Goal: Book appointment/travel/reservation

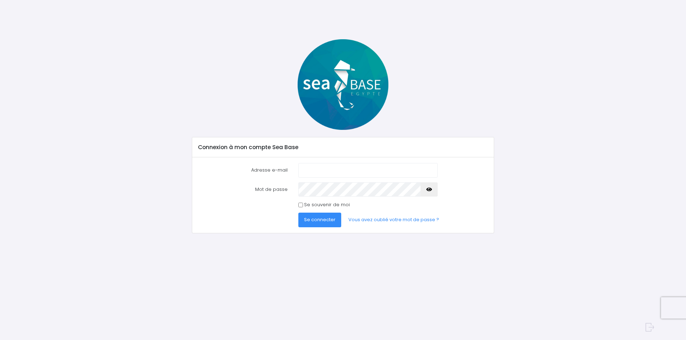
click at [317, 168] on input "Adresse e-mail" at bounding box center [367, 170] width 139 height 14
drag, startPoint x: 378, startPoint y: 170, endPoint x: 270, endPoint y: 180, distance: 109.0
click at [270, 180] on form "Adresse e-mail [EMAIL_ADDRESS][DOMAIN_NAME] Mot de passe Se connecter" at bounding box center [343, 195] width 290 height 64
type input "[EMAIL_ADDRESS][DOMAIN_NAME]"
click at [394, 220] on link "Vous avez oublié votre mot de passe ?" at bounding box center [393, 220] width 102 height 14
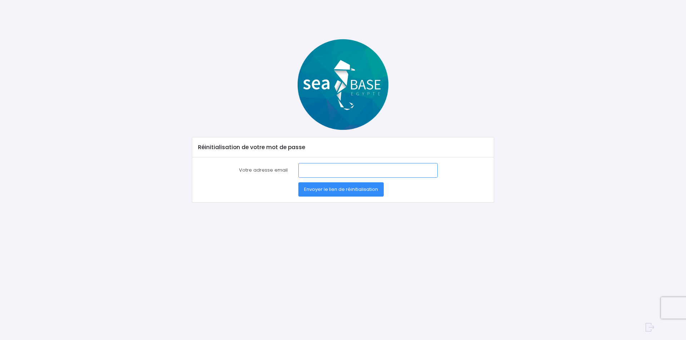
click at [332, 173] on input "Votre adresse email" at bounding box center [367, 170] width 139 height 14
type input "[EMAIL_ADDRESS][DOMAIN_NAME]"
click at [319, 189] on span "Envoyer le lien de réinitialisation" at bounding box center [341, 189] width 74 height 7
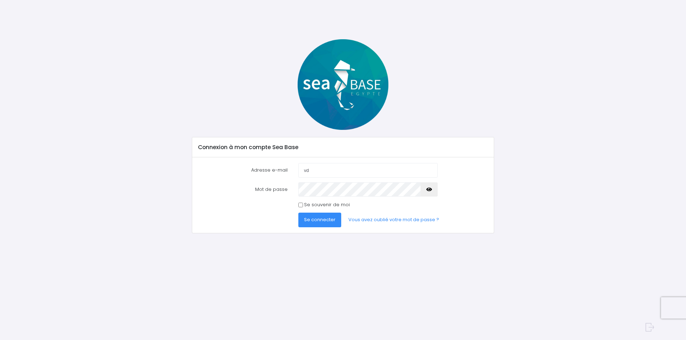
type input "[EMAIL_ADDRESS][DOMAIN_NAME]"
click at [430, 190] on icon "button" at bounding box center [429, 190] width 6 height 0
click at [326, 220] on span "Se connecter" at bounding box center [319, 219] width 31 height 7
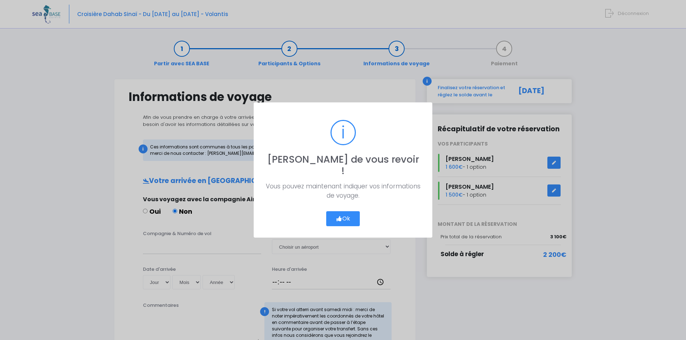
click at [349, 211] on button "Ok" at bounding box center [343, 218] width 34 height 15
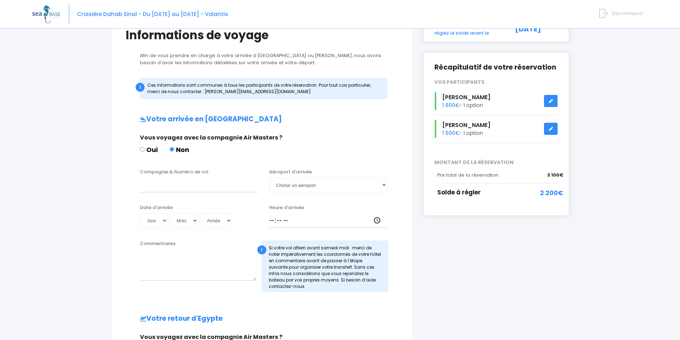
scroll to position [107, 0]
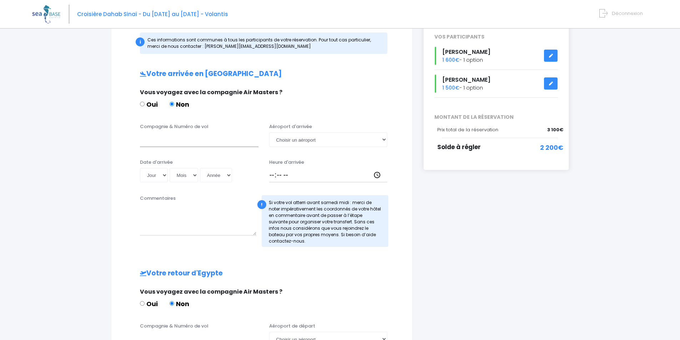
click at [188, 137] on input "Compagnie & Numéro de vol" at bounding box center [199, 139] width 119 height 14
type input "E"
type input "AIR FRANCE"
click at [307, 137] on select "Choisir un aéroport Hurghada Marsa Alam" at bounding box center [328, 139] width 119 height 14
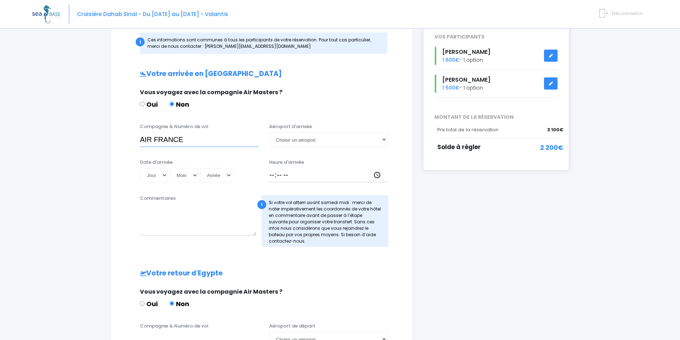
click at [219, 142] on input "AIR FRANCE" at bounding box center [199, 139] width 119 height 14
drag, startPoint x: 174, startPoint y: 140, endPoint x: 117, endPoint y: 140, distance: 56.4
click at [117, 140] on div "Informations de voyage Afin de vous prendre en charge à votre arrivée à Hurghad…" at bounding box center [262, 215] width 302 height 486
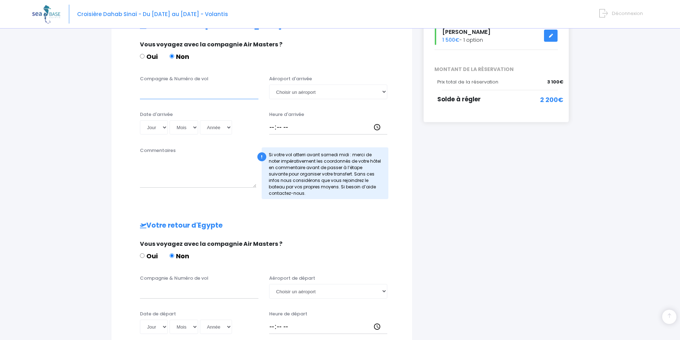
scroll to position [152, 0]
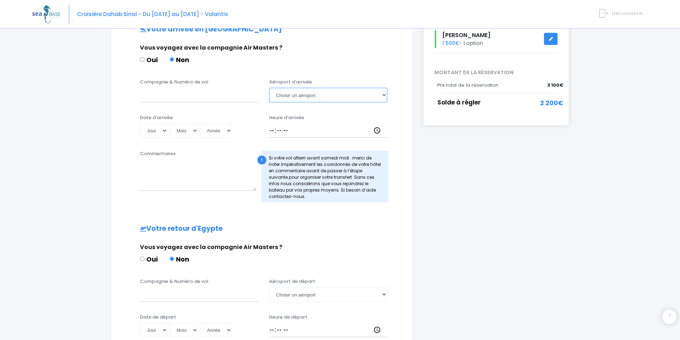
click at [310, 101] on select "Choisir un aéroport Hurghada Marsa Alam" at bounding box center [328, 95] width 119 height 14
select select "Hurghada"
click at [269, 88] on select "Choisir un aéroport Hurghada Marsa Alam" at bounding box center [328, 95] width 119 height 14
click at [211, 98] on input "Compagnie & Numéro de vol" at bounding box center [199, 95] width 119 height 14
type input "EGYPTAIR MS46"
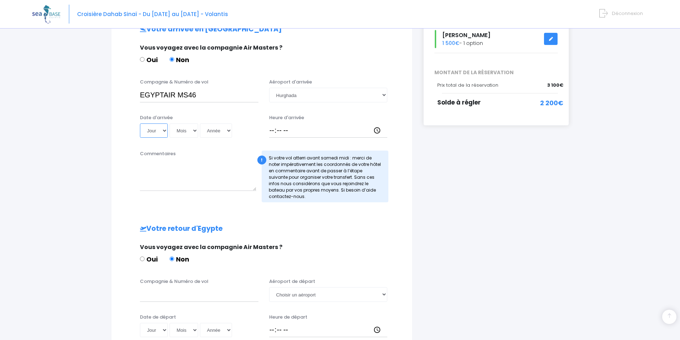
click at [165, 132] on select "Jour 01 02 03 04 05 06 07 08 09 10 11 12 13 14 15 16 17 18 19 20 21 22 23 24 25…" at bounding box center [154, 131] width 28 height 14
select select "11"
click at [140, 124] on select "Jour 01 02 03 04 05 06 07 08 09 10 11 12 13 14 15 16 17 18 19 20 21 22 23 24 25…" at bounding box center [154, 131] width 28 height 14
click at [185, 124] on select "Mois 01 02 03 04 05 06 07 08 09 10 11 12" at bounding box center [184, 131] width 29 height 14
select select "10"
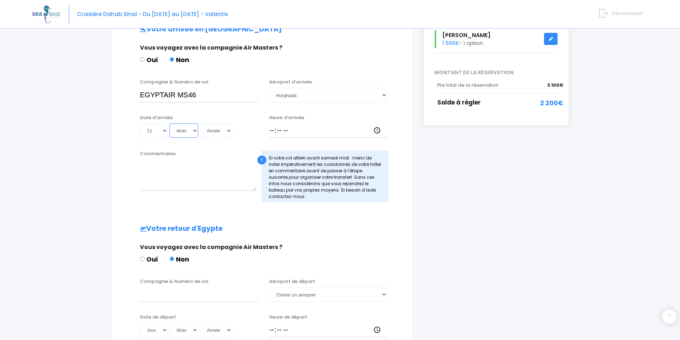
click at [170, 124] on select "Mois 01 02 03 04 05 06 07 08 09 10 11 12" at bounding box center [184, 131] width 29 height 14
click at [216, 129] on select "Année 2045 2044 2043 2042 2041 2040 2039 2038 2037 2036 2035 2034 2033 2032 203…" at bounding box center [216, 131] width 32 height 14
select select "2025"
click at [200, 124] on select "Année 2045 2044 2043 2042 2041 2040 2039 2038 2037 2036 2035 2034 2033 2032 203…" at bounding box center [216, 131] width 32 height 14
type input "2025-10-11"
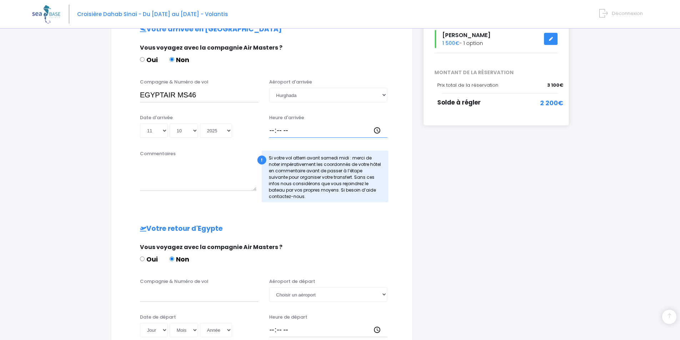
click at [271, 131] on input "Heure d'arrivée" at bounding box center [328, 131] width 119 height 14
type input "10:15"
click at [206, 158] on div "Commentaires" at bounding box center [198, 176] width 127 height 52
click at [191, 179] on textarea "Commentaires" at bounding box center [198, 175] width 116 height 31
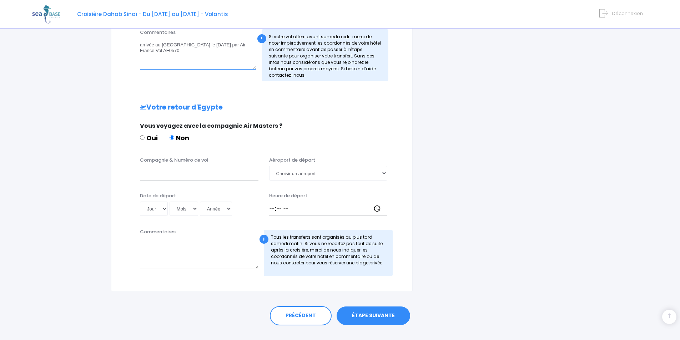
scroll to position [277, 0]
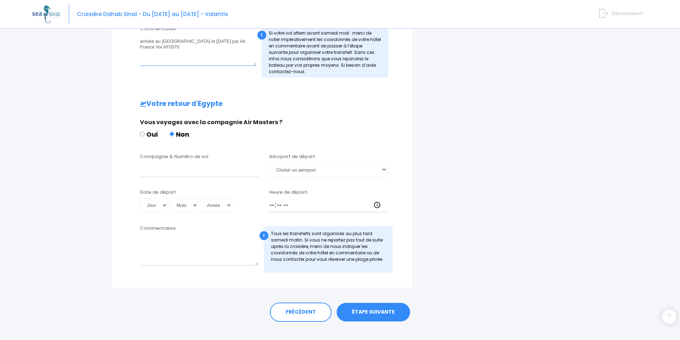
type textarea "arrivée au Caire le 8 octobre 2025 par Air France Vol AF0570"
click at [184, 170] on input "Compagnie & Numéro de vol" at bounding box center [199, 169] width 119 height 14
type input "EGYPTAIR"
click at [162, 247] on textarea "Commentaires" at bounding box center [199, 249] width 119 height 31
type textarea "R"
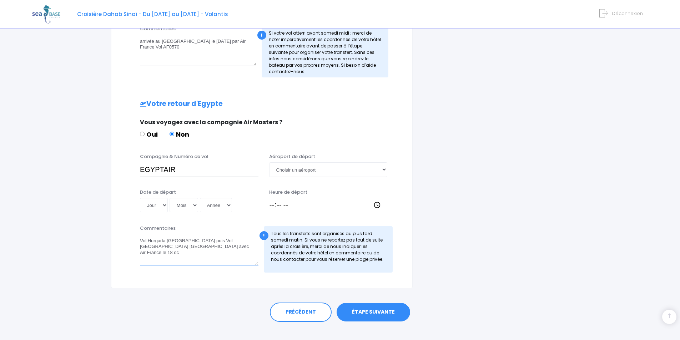
click at [179, 249] on textarea "Vol Hurgada Le Caire puis Vol Le Caire Paris avec Air France le 18 oc" at bounding box center [199, 249] width 119 height 31
type textarea "Vol Hurgada Le Caire puis Vol Le Caire Paris avec Air France le 18 octobre 2025…"
click at [165, 207] on select "Jour 01 02 03 04 05 06 07 08 09 10 11 12 13 14 15 16 17 18 19 20 21 22 23 24 25…" at bounding box center [154, 205] width 28 height 14
select select "18"
click at [140, 198] on select "Jour 01 02 03 04 05 06 07 08 09 10 11 12 13 14 15 16 17 18 19 20 21 22 23 24 25…" at bounding box center [154, 205] width 28 height 14
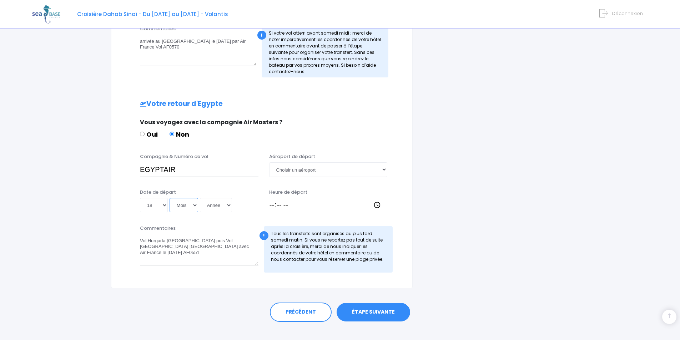
click at [188, 209] on select "Mois 01 02 03 04 05 06 07 08 09 10 11 12" at bounding box center [184, 205] width 29 height 14
select select "10"
click at [170, 198] on select "Mois 01 02 03 04 05 06 07 08 09 10 11 12" at bounding box center [184, 205] width 29 height 14
click at [217, 207] on select "Année 2045 2044 2043 2042 2041 2040 2039 2038 2037 2036 2035 2034 2033 2032 203…" at bounding box center [216, 205] width 32 height 14
select select "2025"
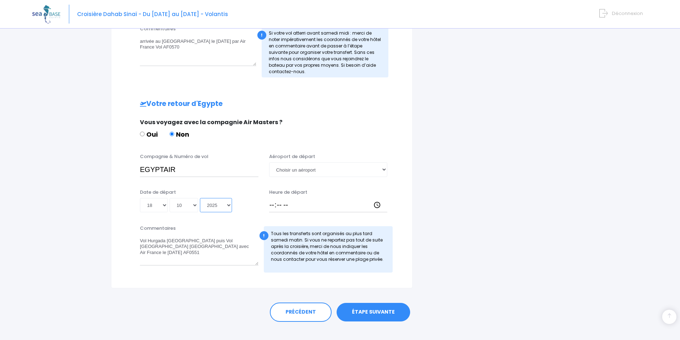
click at [200, 198] on select "Année 2045 2044 2043 2042 2041 2040 2039 2038 2037 2036 2035 2034 2033 2032 203…" at bounding box center [216, 205] width 32 height 14
type input "2025-10-18"
click at [220, 169] on input "EGYPTAIR" at bounding box center [199, 169] width 119 height 14
type input "EGYPTAIR MS49"
click at [315, 169] on select "Choisir un aéroport Hurghada Marsa Alam" at bounding box center [328, 169] width 119 height 14
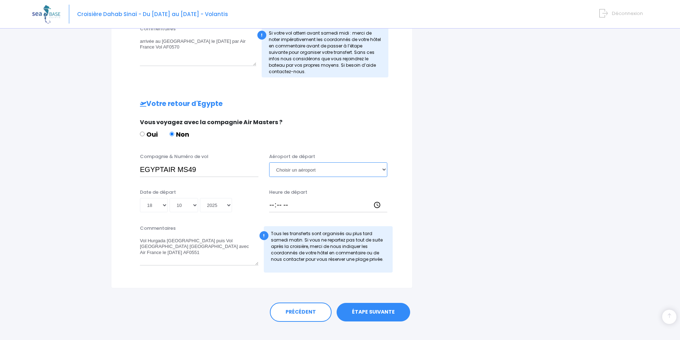
select select "Hurghada"
click at [269, 162] on select "Choisir un aéroport Hurghada Marsa Alam" at bounding box center [328, 169] width 119 height 14
click at [272, 204] on input "Heure de départ" at bounding box center [328, 205] width 119 height 14
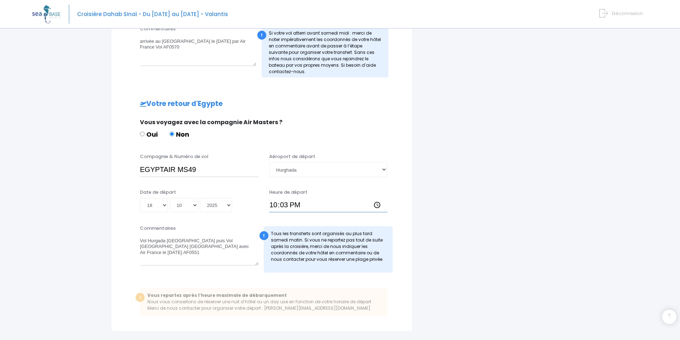
type input "22:30"
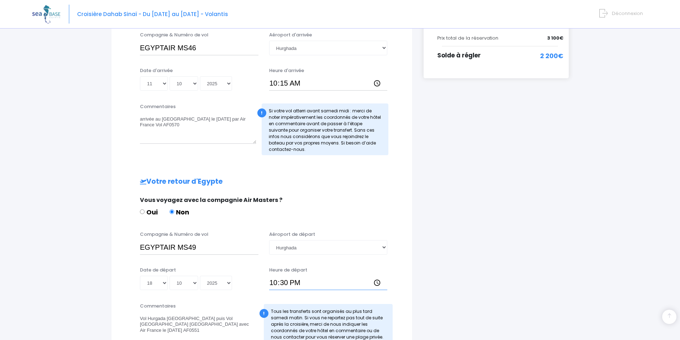
scroll to position [170, 0]
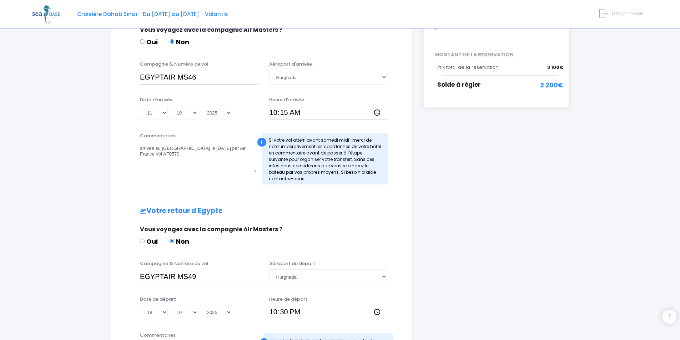
click at [207, 154] on textarea "arrivée au Caire le 8 octobre 2025 par Air France Vol AF0570" at bounding box center [198, 157] width 116 height 31
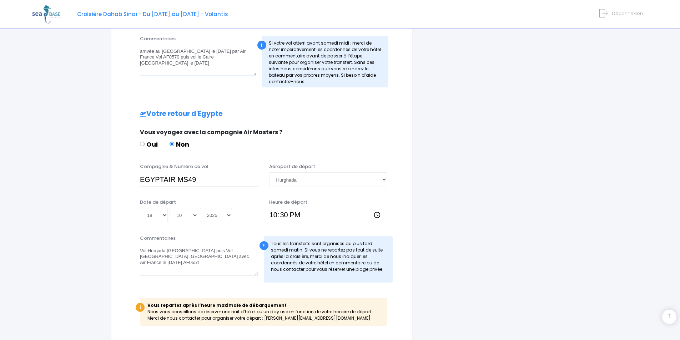
scroll to position [277, 0]
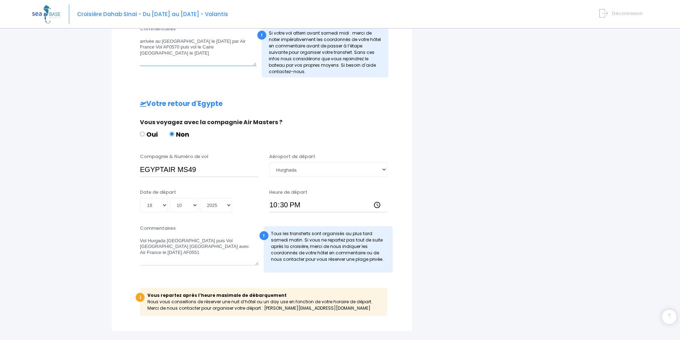
type textarea "arrivée au Caire le 8 octobre 2025 par Air France Vol AF0570 puis vol le Caire …"
click at [157, 241] on textarea "Vol Hurgada Le Caire puis Vol Le Caire Paris avec Air France le 18 octobre 2025…" at bounding box center [199, 249] width 119 height 31
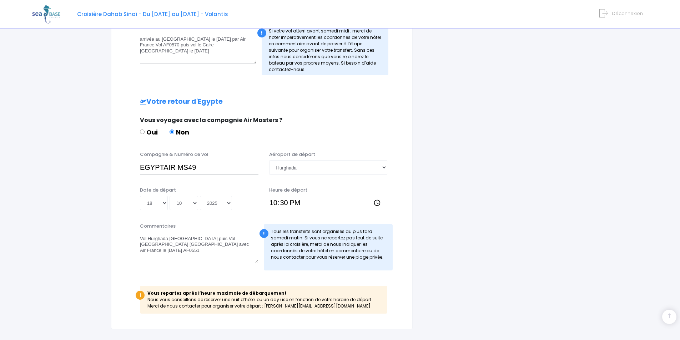
scroll to position [330, 0]
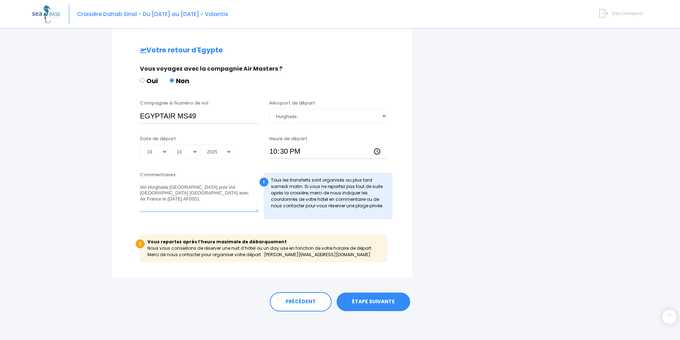
type textarea "Vol Hurghada Le Caire puis Vol Le Caire Paris avec Air France le 18 octobre 202…"
click at [374, 303] on link "ÉTAPE SUIVANTE" at bounding box center [374, 302] width 74 height 19
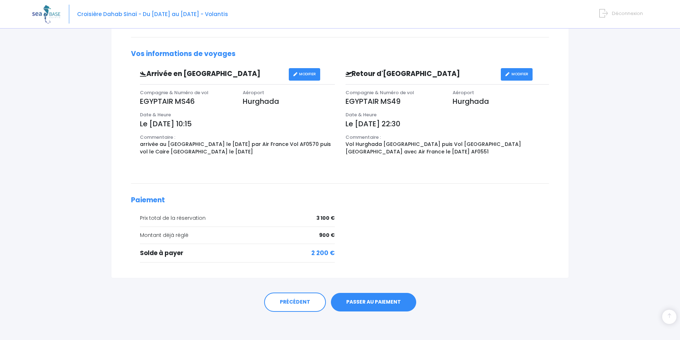
scroll to position [208, 0]
click at [361, 301] on link "PASSER AU PAIEMENT" at bounding box center [373, 302] width 85 height 19
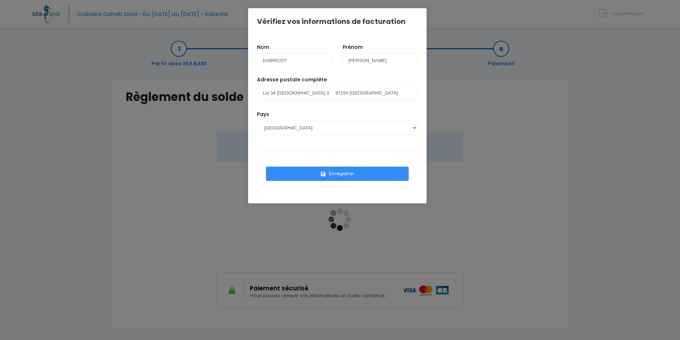
click at [327, 174] on button "Enregistrer" at bounding box center [337, 174] width 143 height 14
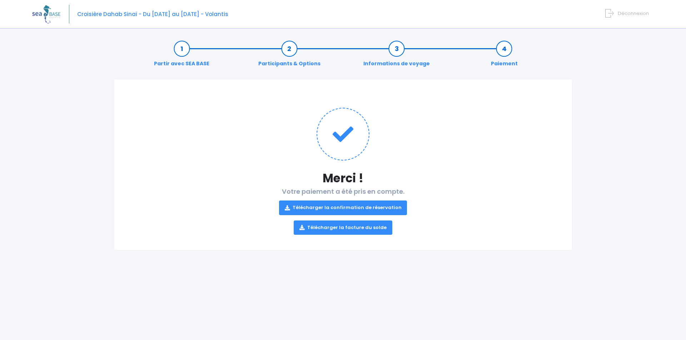
click at [383, 207] on link "Télécharger la confirmation de réservation" at bounding box center [343, 208] width 128 height 14
click at [364, 229] on link "Télécharger la facture du solde" at bounding box center [343, 228] width 99 height 14
